Goal: Task Accomplishment & Management: Manage account settings

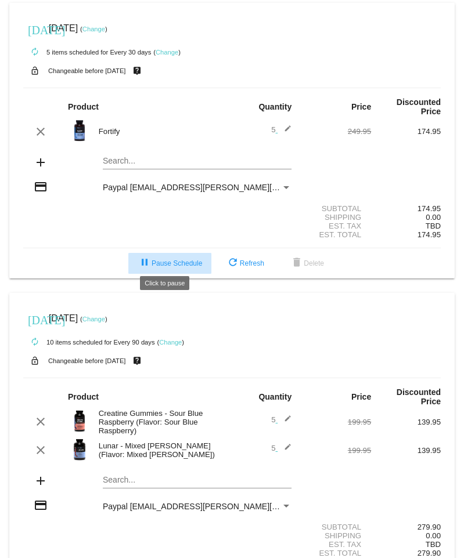
click at [154, 261] on span "pause Pause Schedule" at bounding box center [170, 263] width 64 height 8
click at [132, 410] on div "Creatine Gummies - Sour Blue Raspberry (Flavor: Sour Blue Raspberry)" at bounding box center [162, 422] width 139 height 26
click at [82, 410] on img at bounding box center [79, 421] width 23 height 23
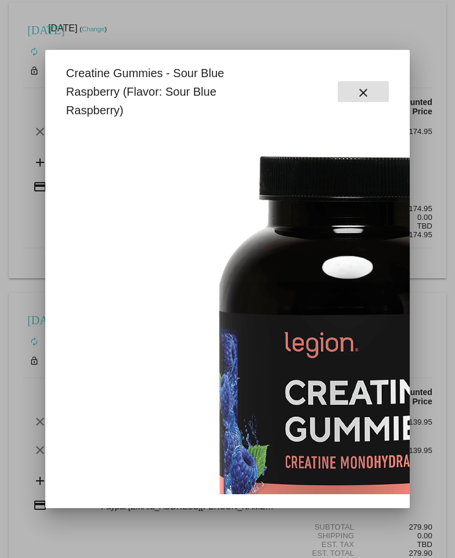
click at [428, 36] on div at bounding box center [227, 279] width 455 height 558
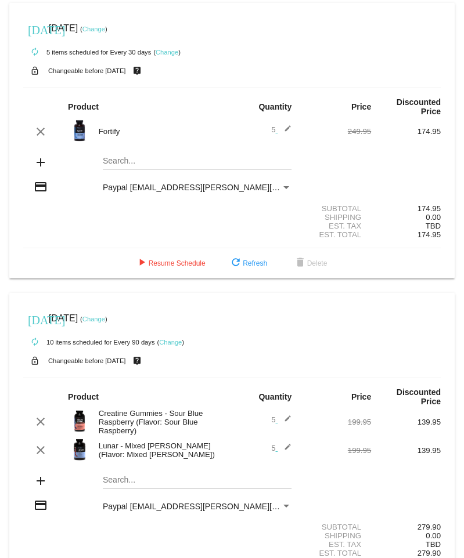
click at [167, 54] on link "Change" at bounding box center [167, 52] width 23 height 7
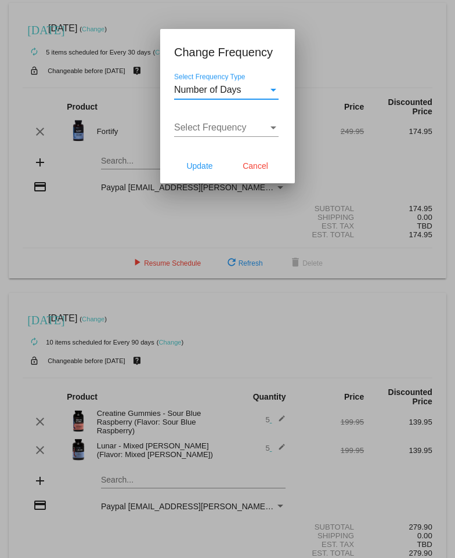
click at [276, 91] on div "Select Frequency Type" at bounding box center [273, 90] width 6 height 3
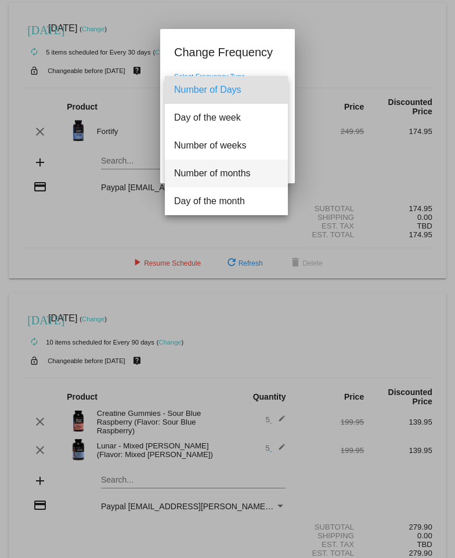
click at [206, 173] on span "Number of months" at bounding box center [226, 174] width 104 height 28
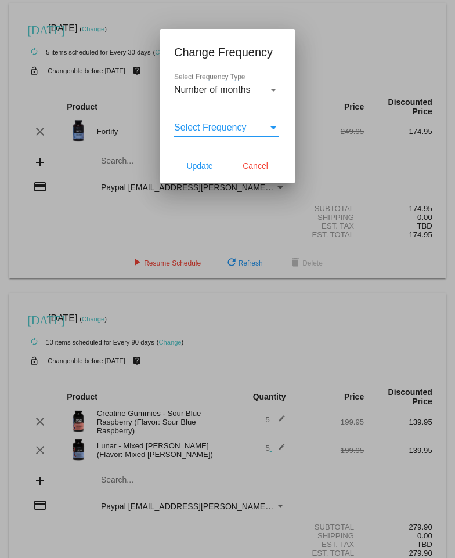
click at [274, 129] on div "Select Frequency" at bounding box center [273, 128] width 6 height 3
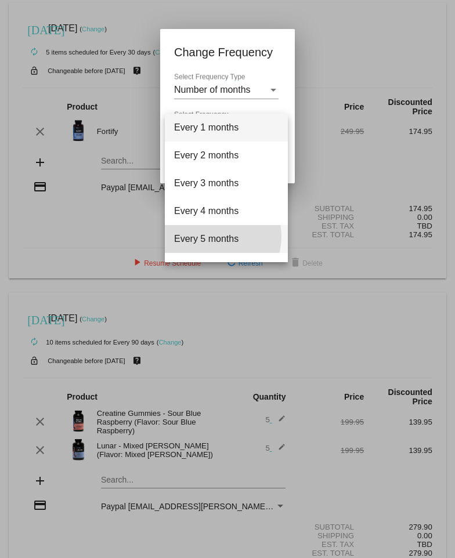
click at [217, 237] on span "Every 5 months" at bounding box center [226, 239] width 104 height 28
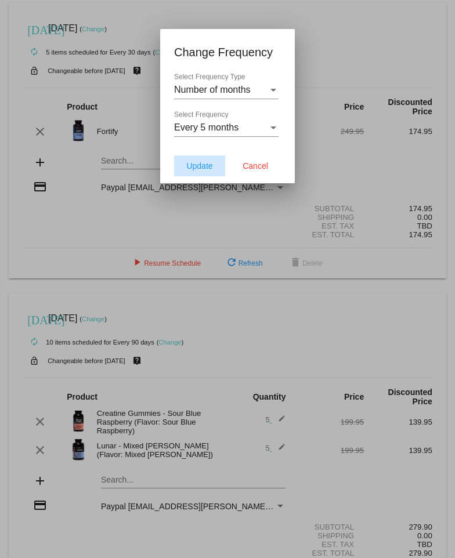
click at [197, 164] on span "Update" at bounding box center [199, 165] width 26 height 9
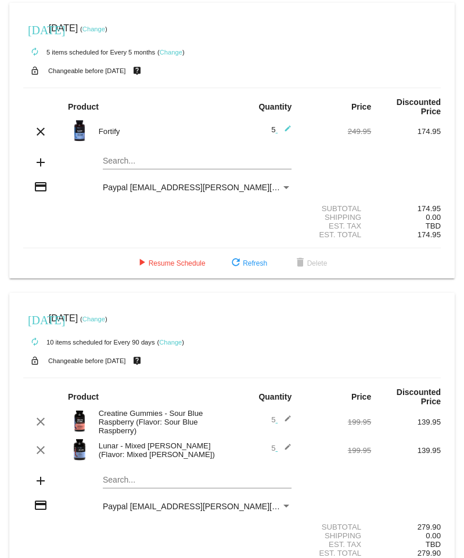
click at [279, 443] on mat-icon "edit" at bounding box center [284, 450] width 14 height 14
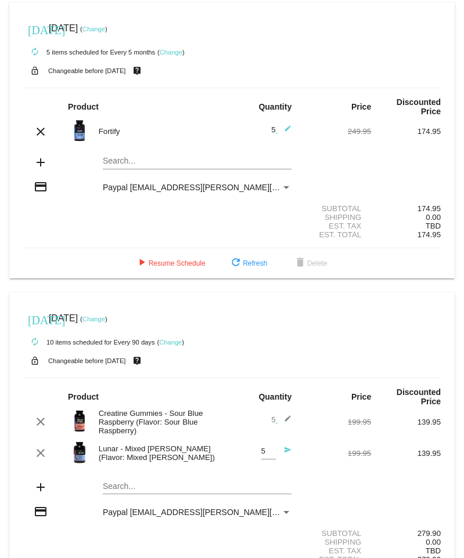
click at [282, 415] on mat-icon "edit" at bounding box center [284, 422] width 14 height 14
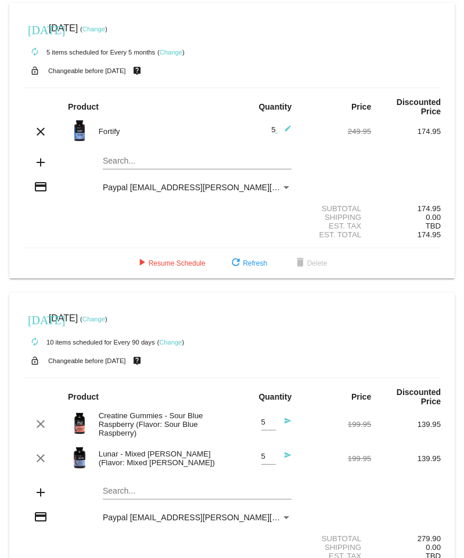
click at [168, 339] on link "Change" at bounding box center [170, 342] width 23 height 7
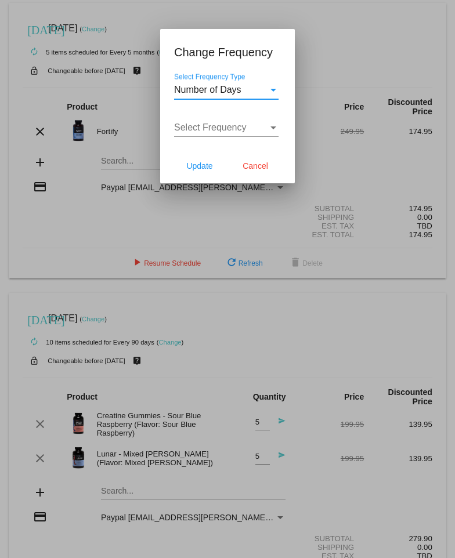
click at [110, 323] on div at bounding box center [227, 279] width 455 height 558
